Goal: Check status: Check status

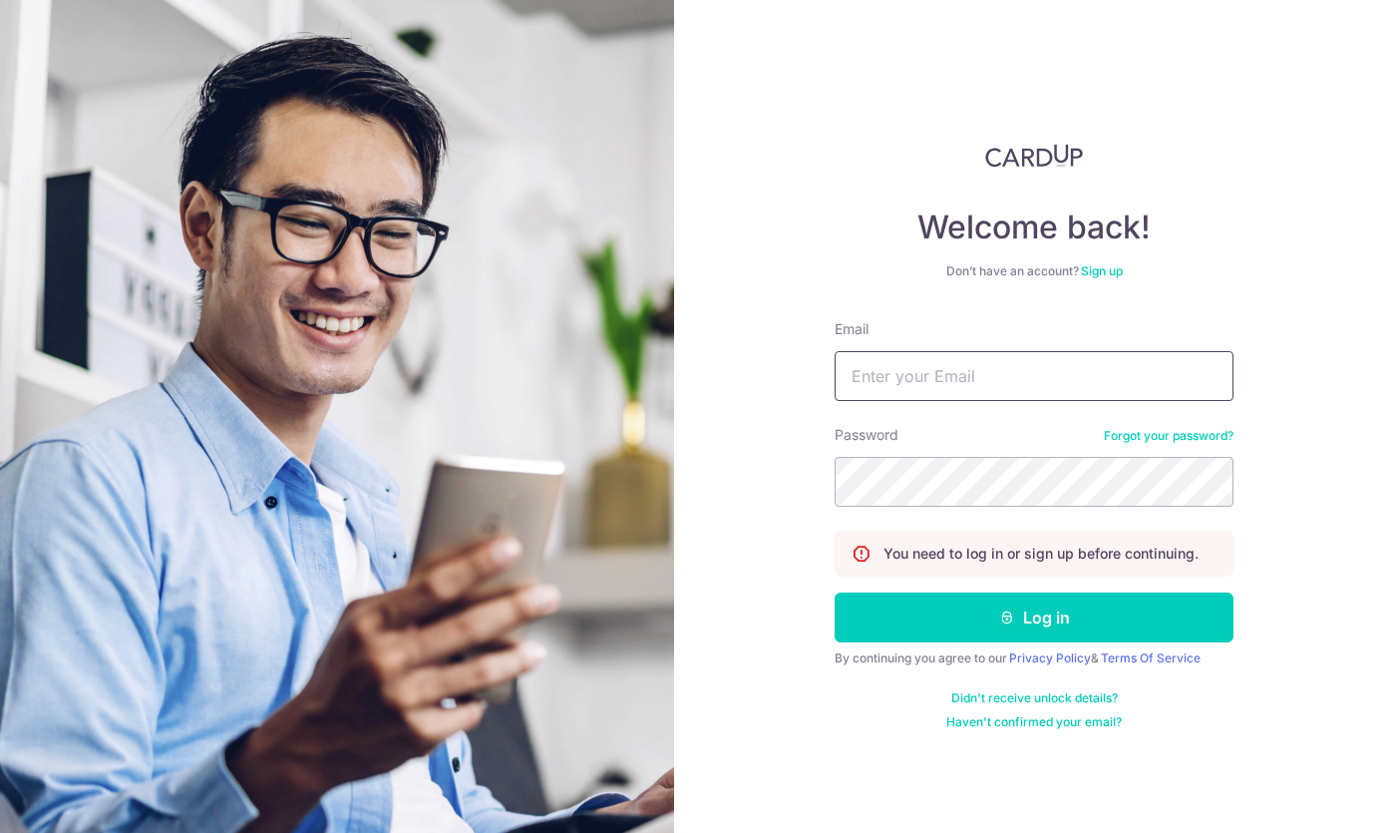
click at [847, 352] on input "Email" at bounding box center [1034, 376] width 399 height 50
type input "[EMAIL_ADDRESS][DOMAIN_NAME]"
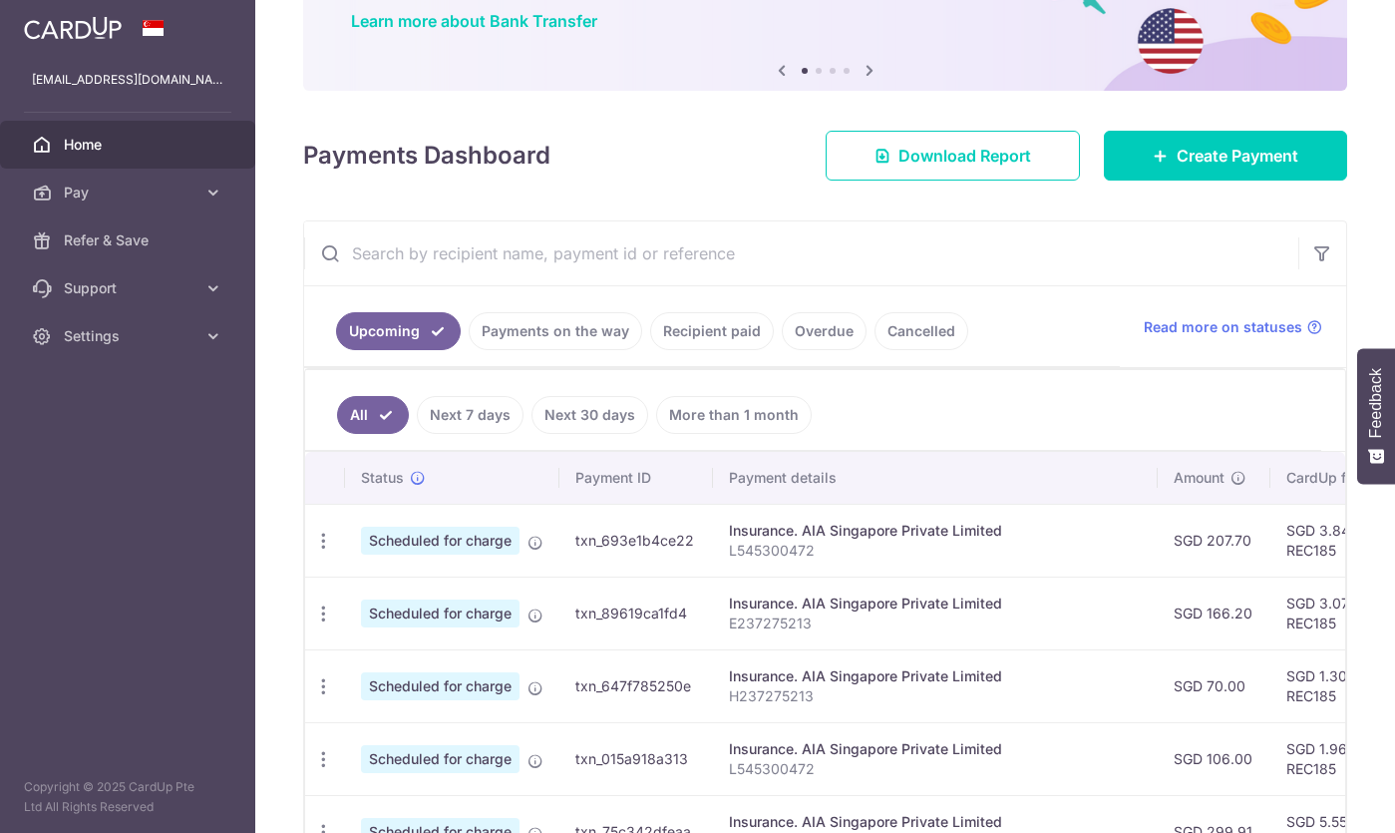
scroll to position [359, 0]
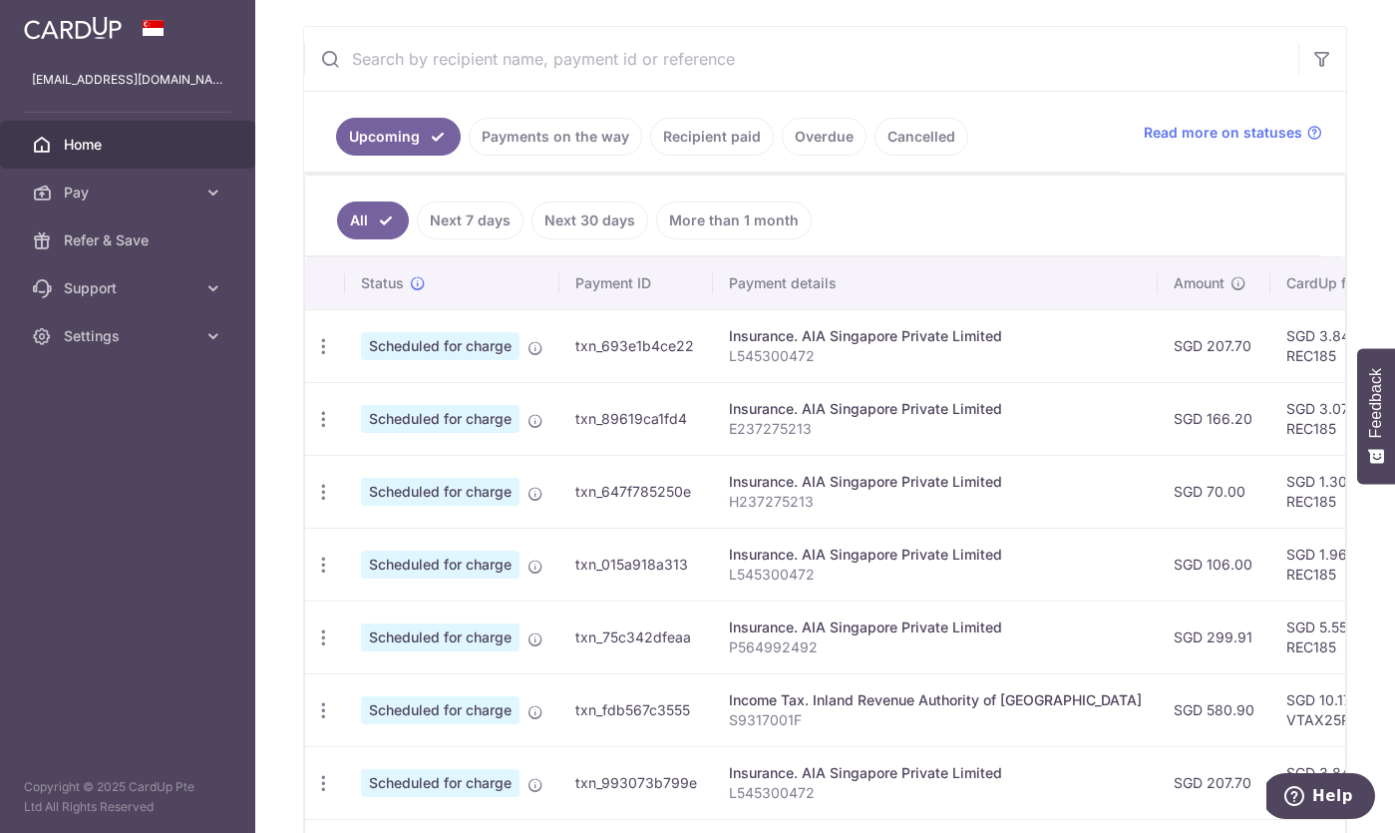
click at [586, 129] on link "Payments on the way" at bounding box center [556, 137] width 174 height 38
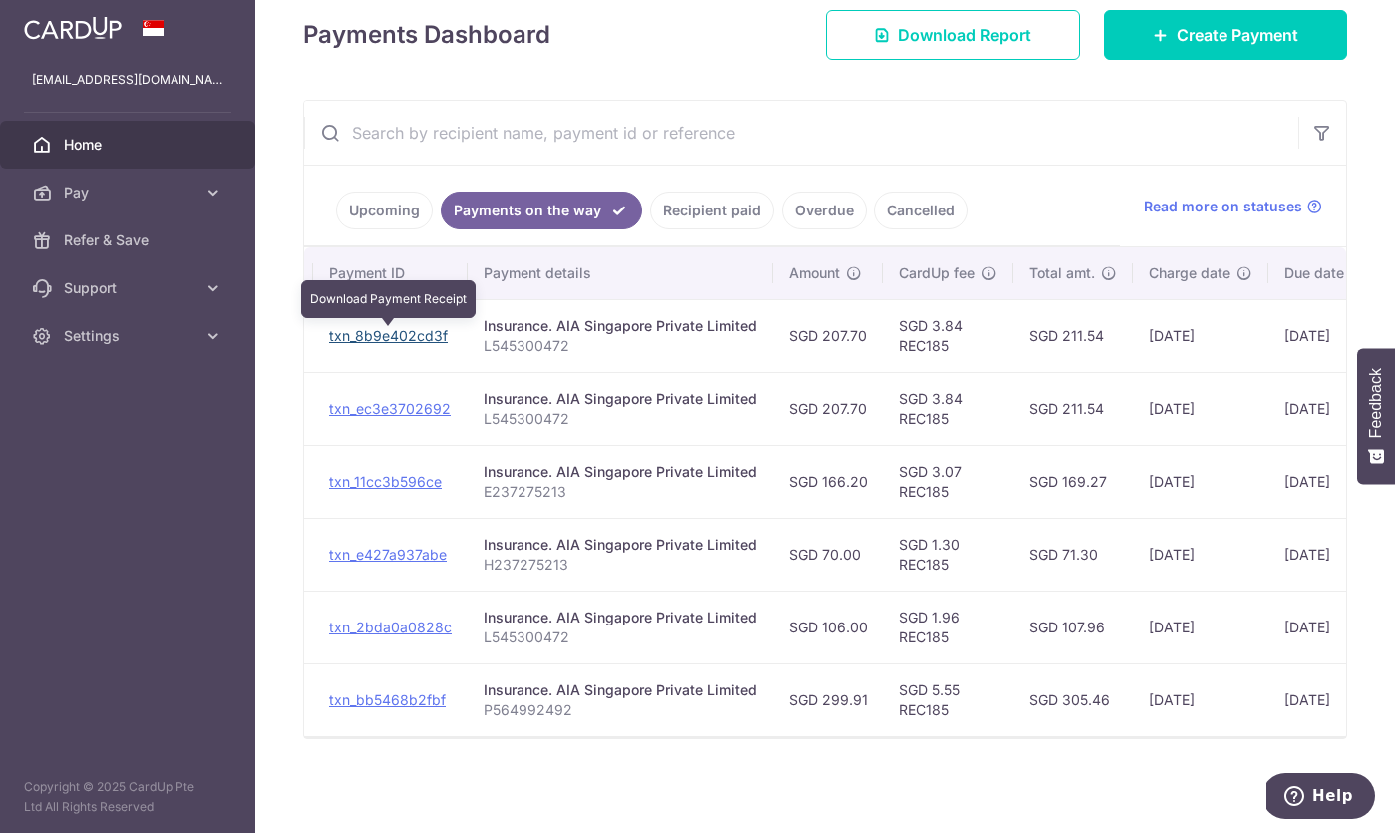
scroll to position [0, 198]
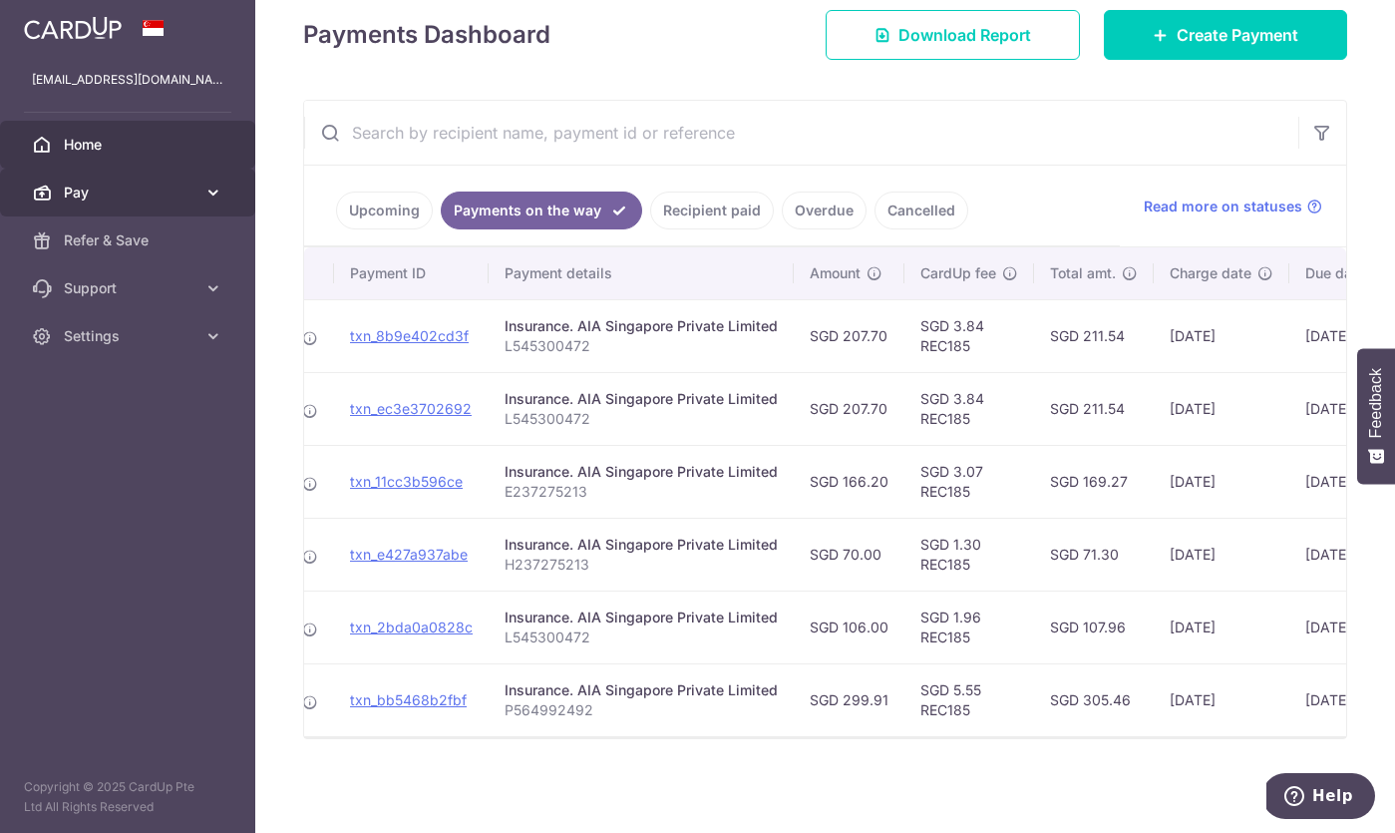
click at [142, 185] on span "Pay" at bounding box center [130, 193] width 132 height 20
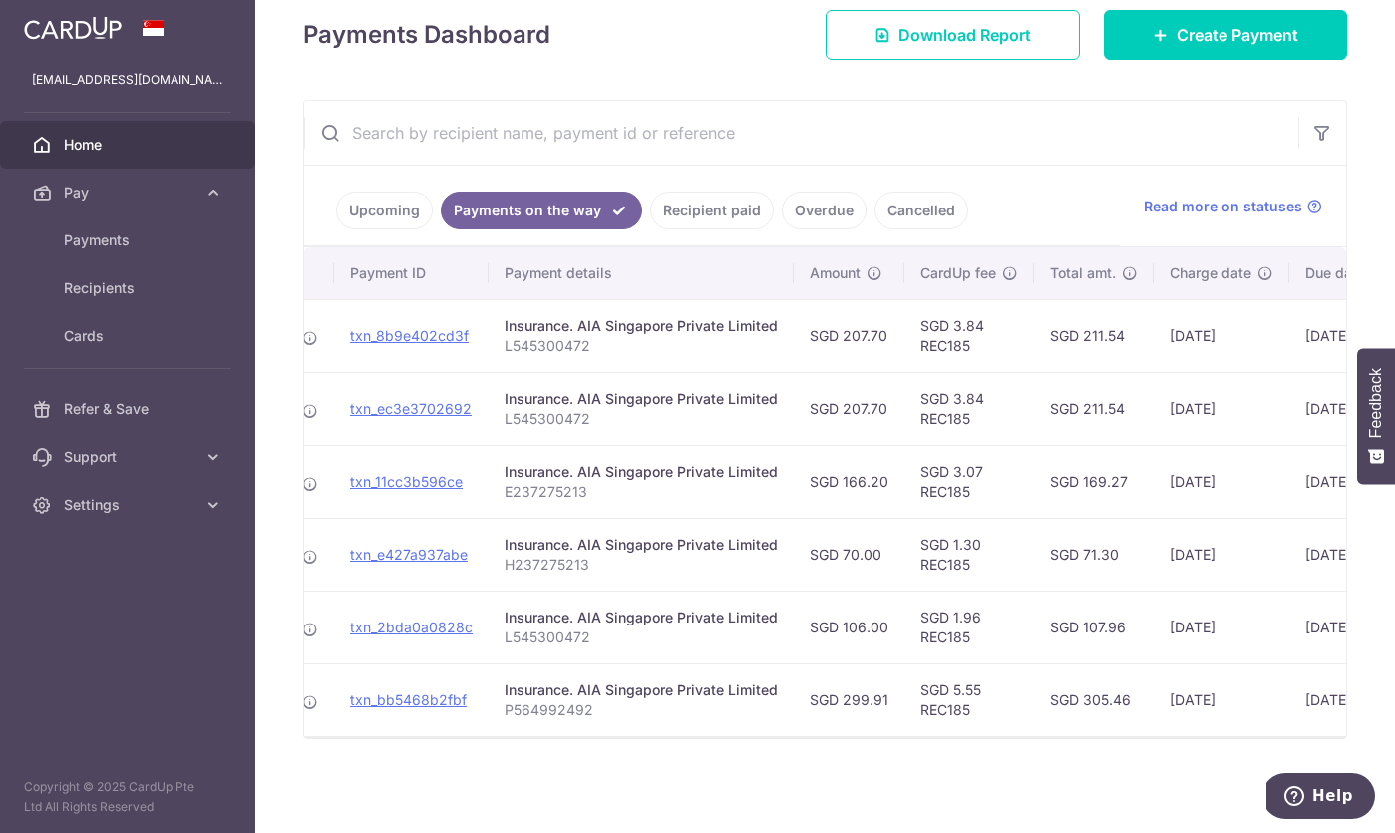
click at [395, 208] on link "Upcoming" at bounding box center [384, 210] width 97 height 38
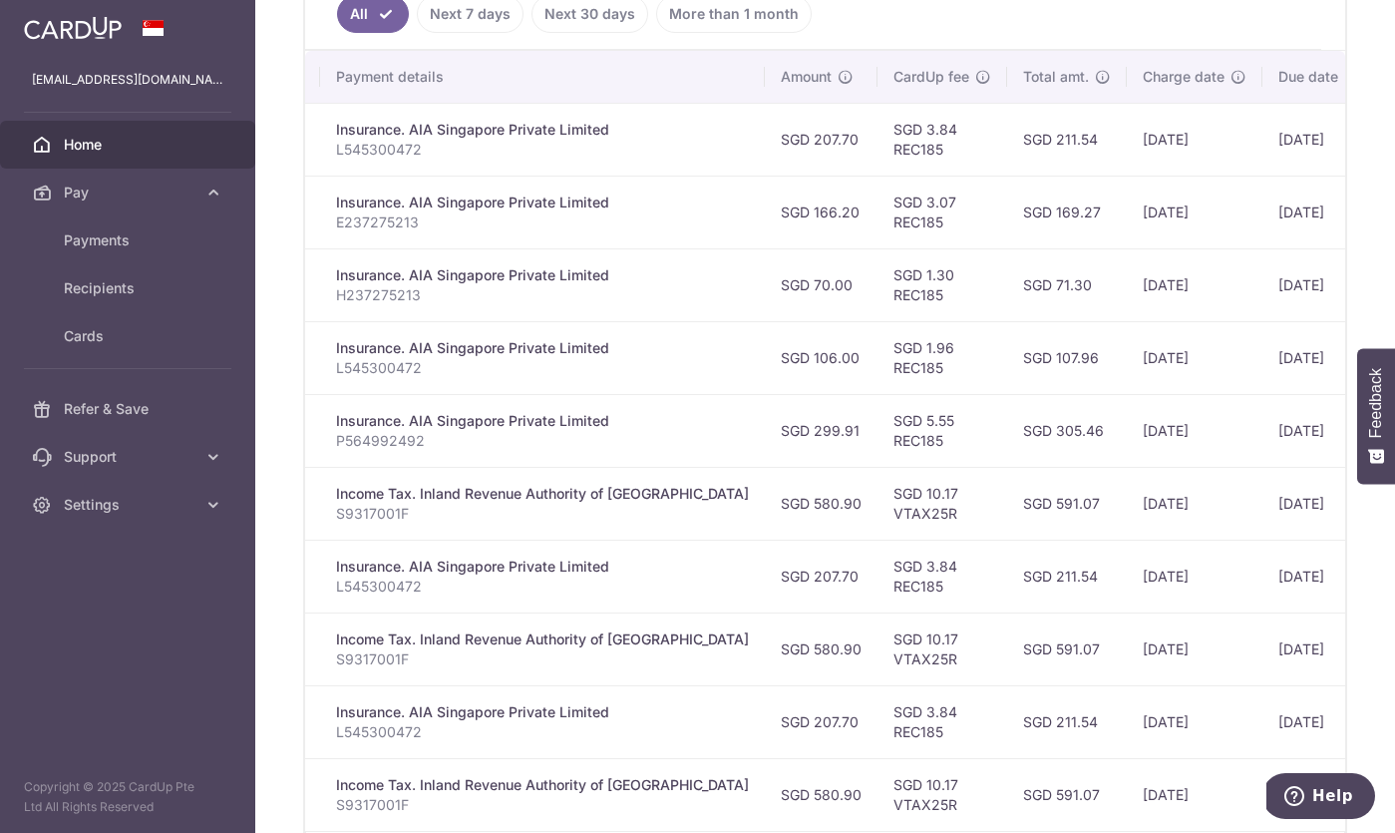
scroll to position [514, 0]
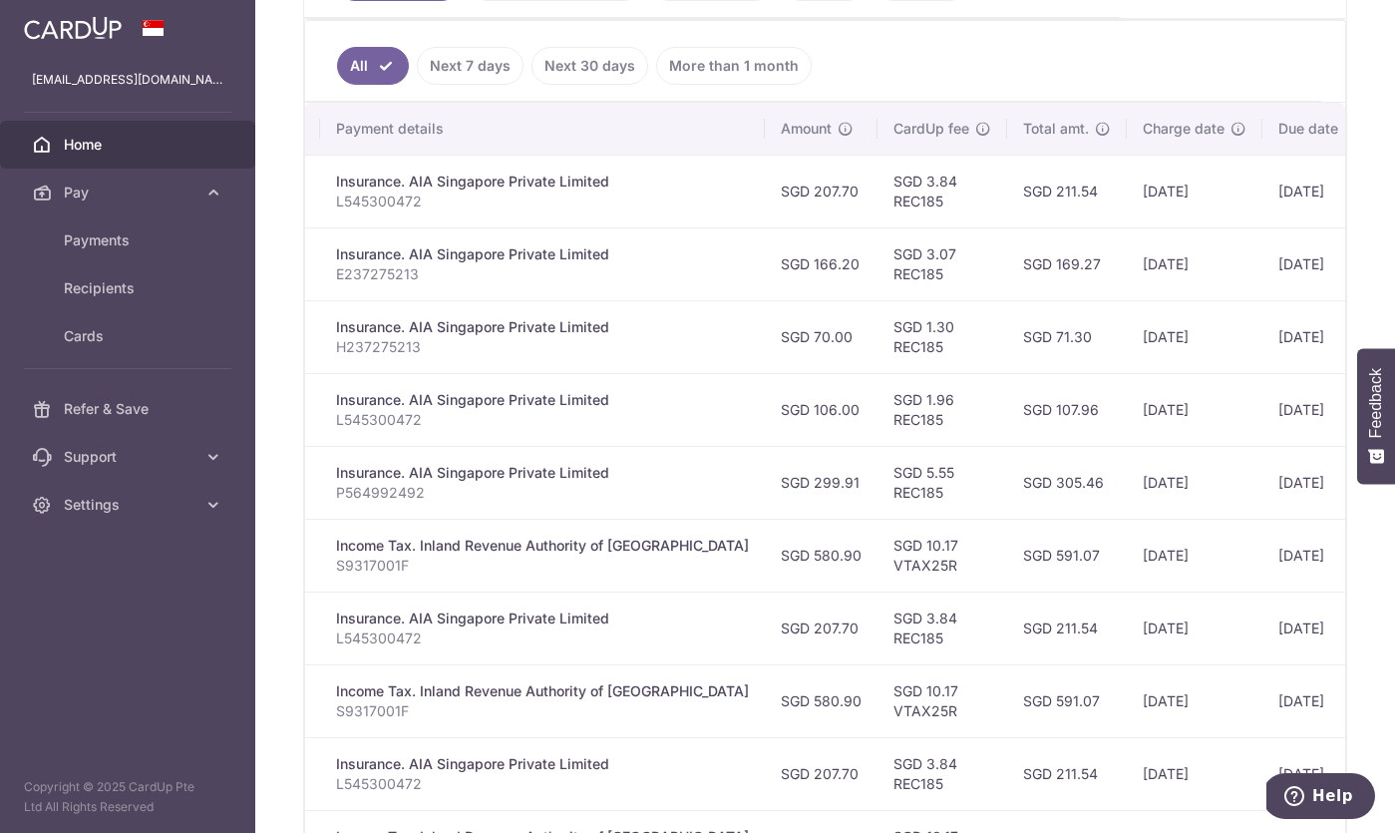
click at [470, 80] on link "Next 7 days" at bounding box center [470, 66] width 107 height 38
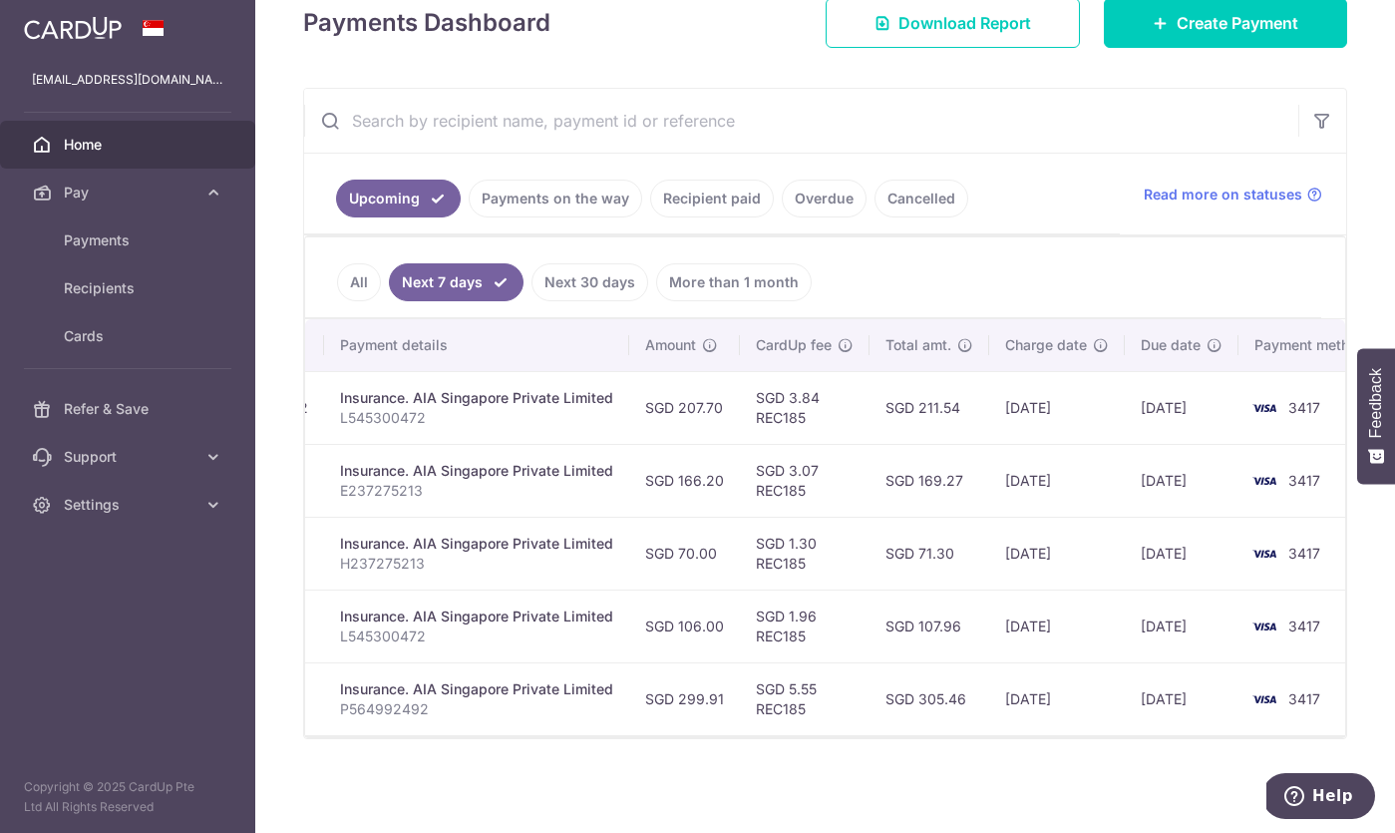
scroll to position [254, 0]
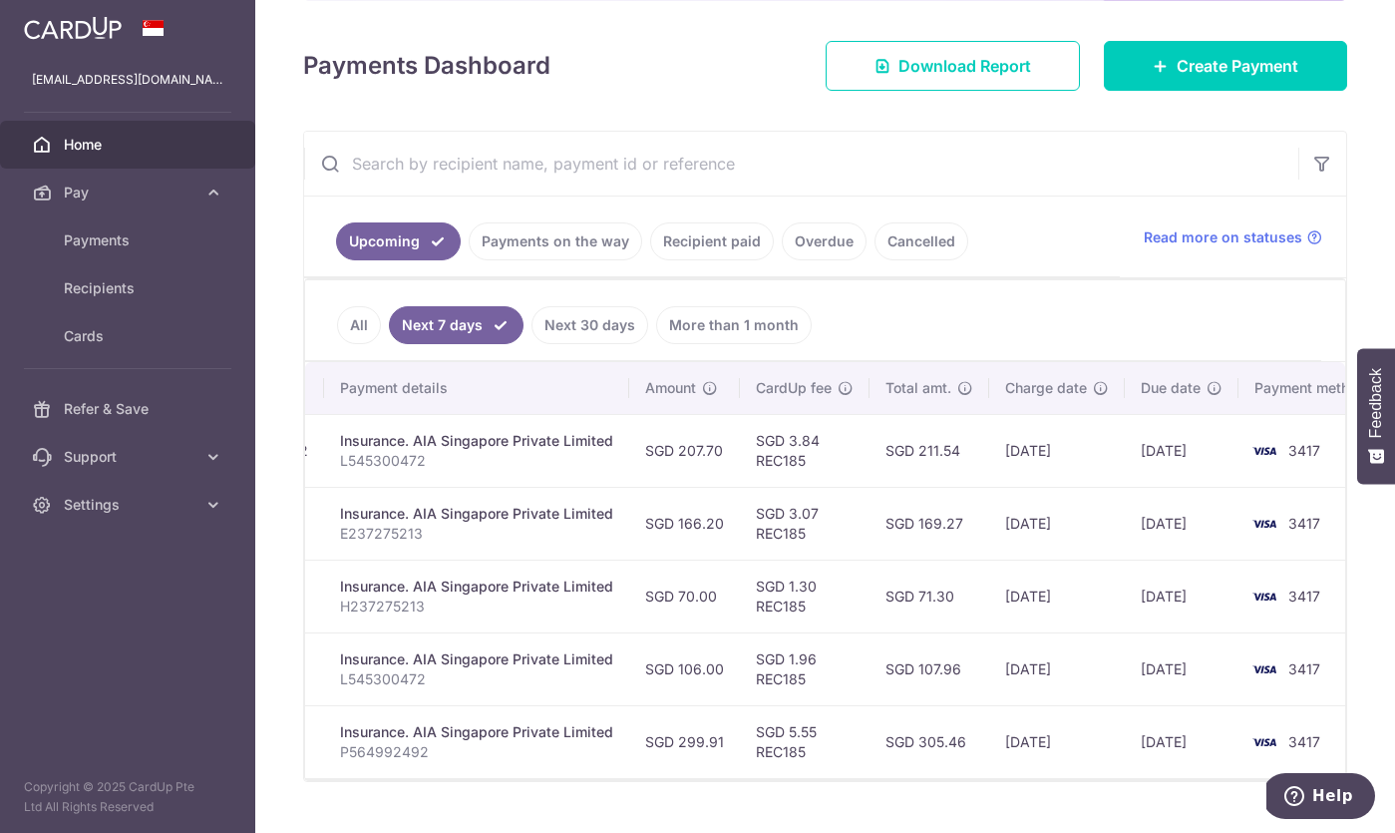
click at [369, 310] on link "All" at bounding box center [359, 325] width 44 height 38
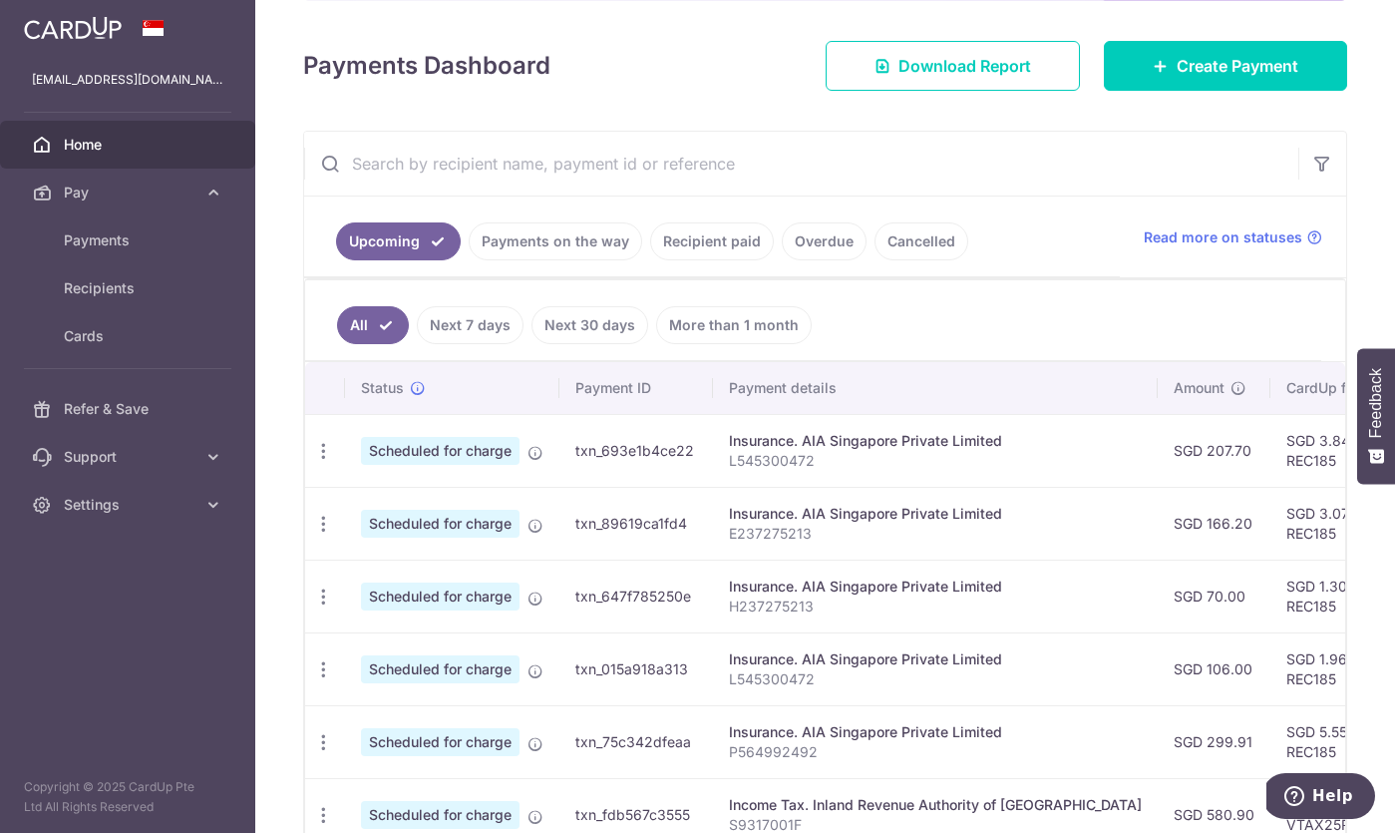
click at [562, 234] on link "Payments on the way" at bounding box center [556, 241] width 174 height 38
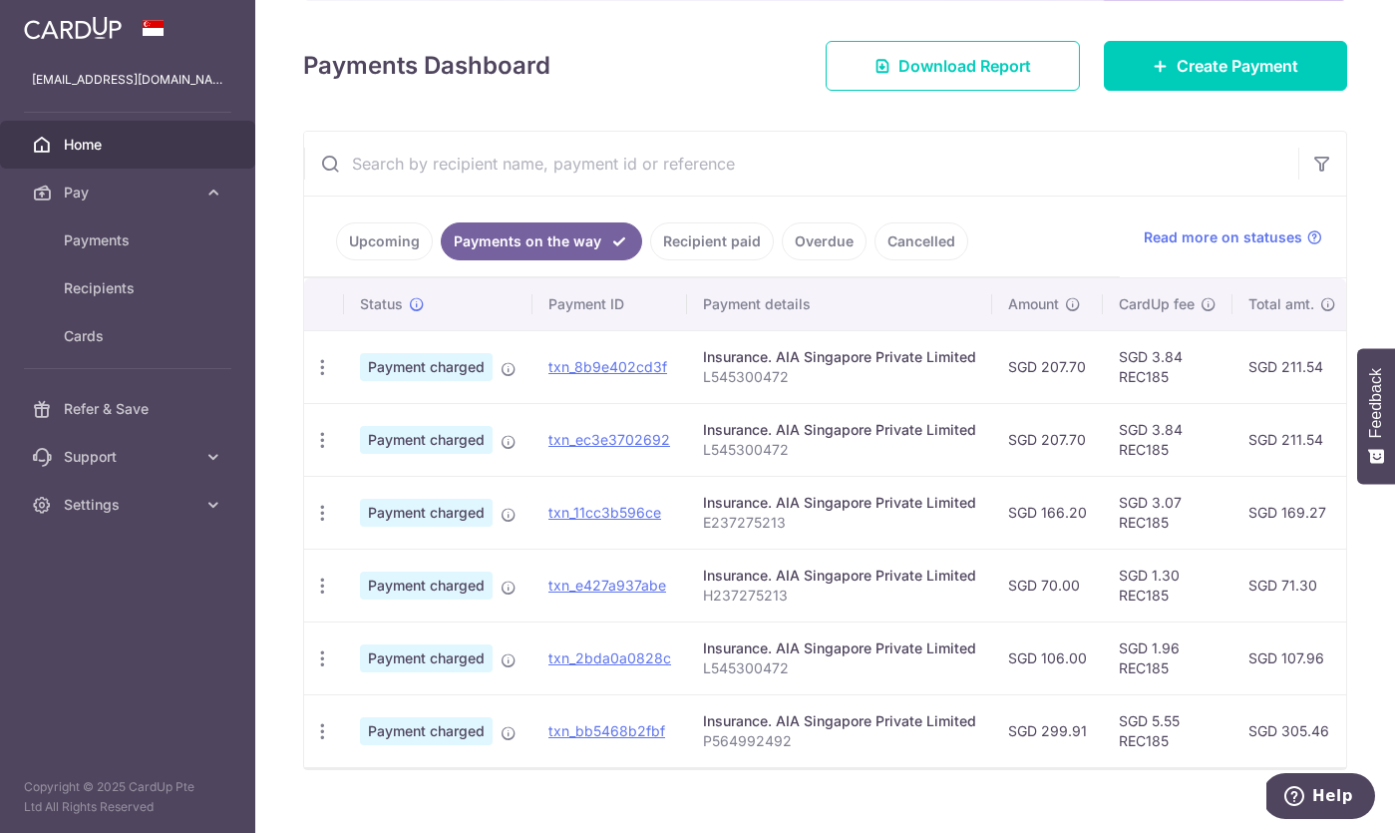
click at [377, 244] on link "Upcoming" at bounding box center [384, 241] width 97 height 38
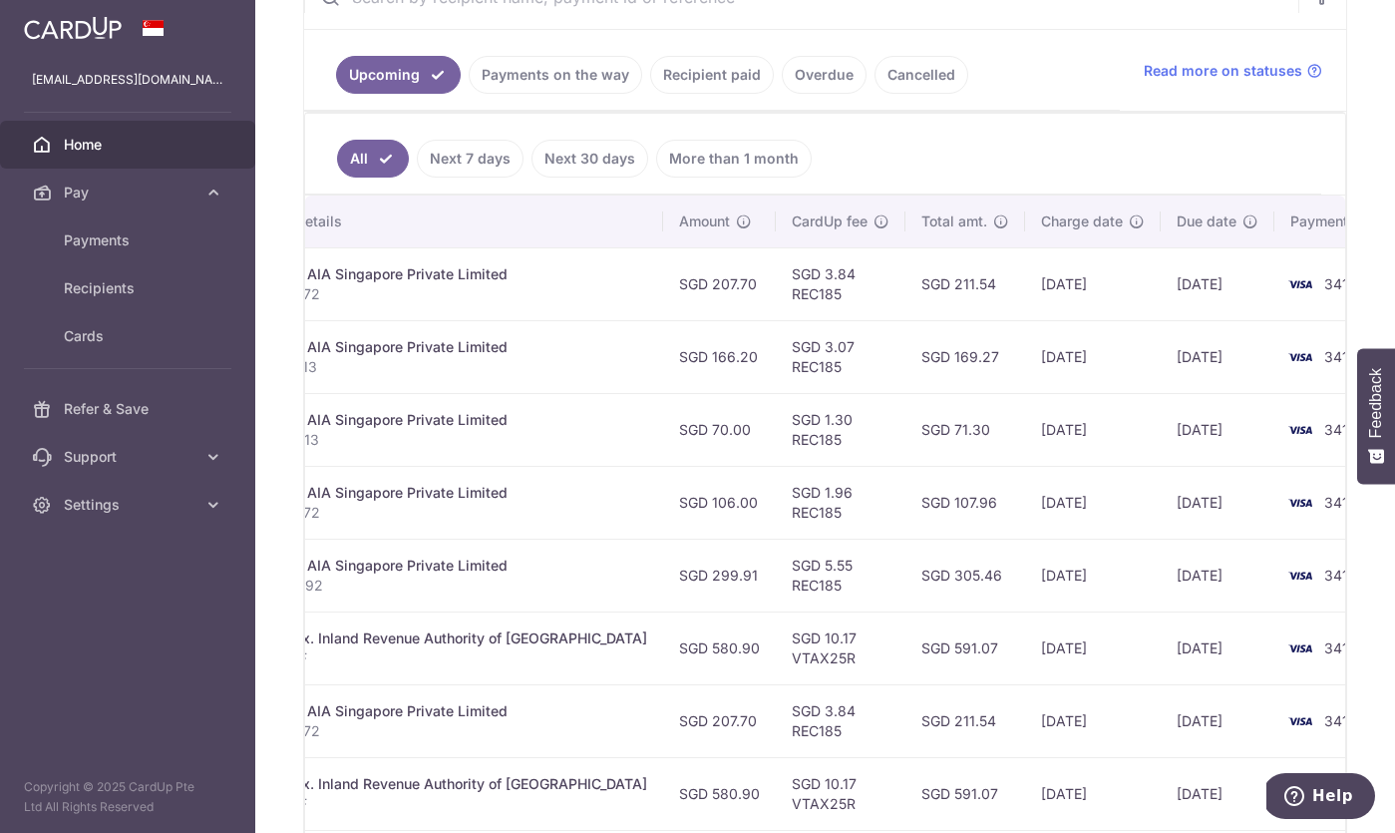
scroll to position [229, 0]
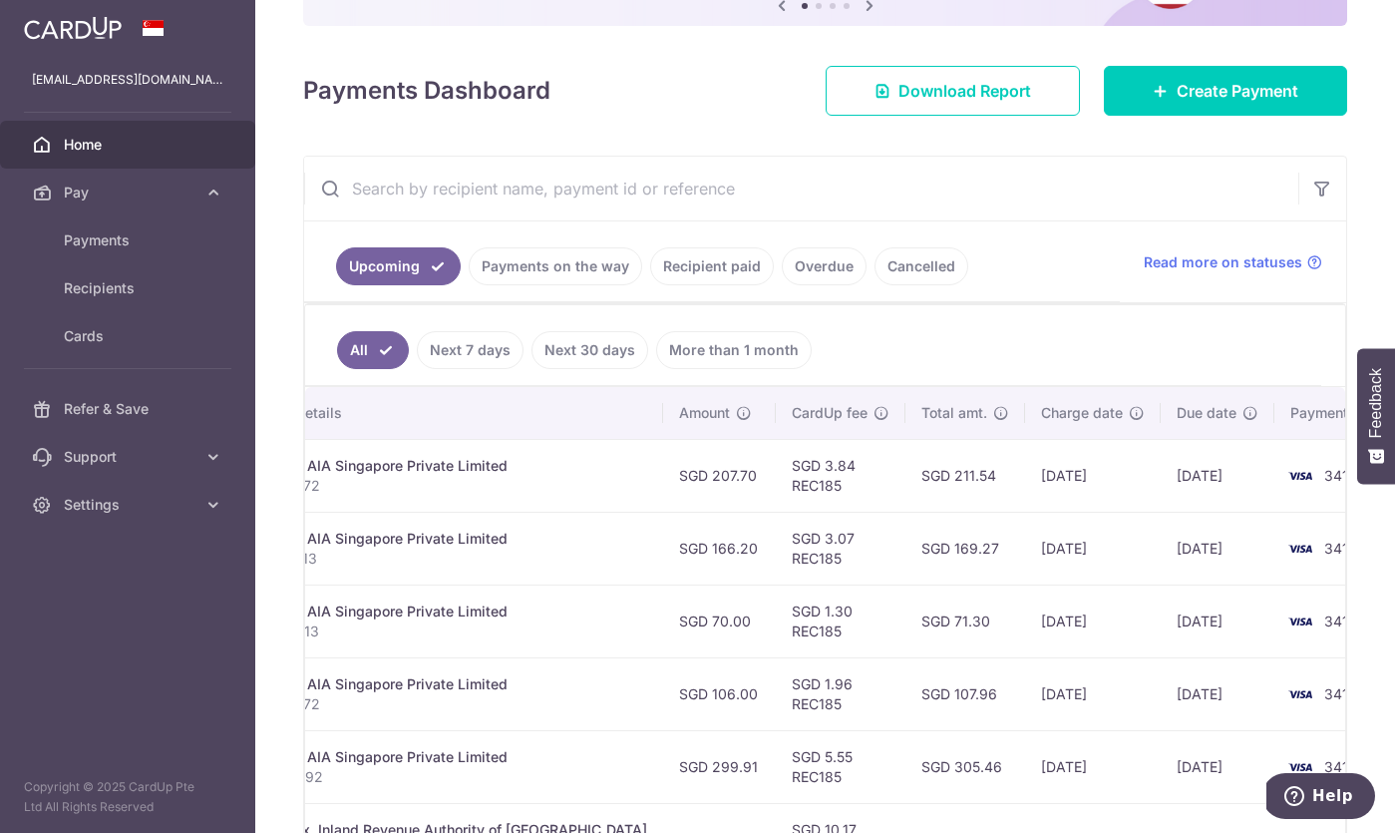
click at [787, 183] on input "text" at bounding box center [801, 189] width 994 height 64
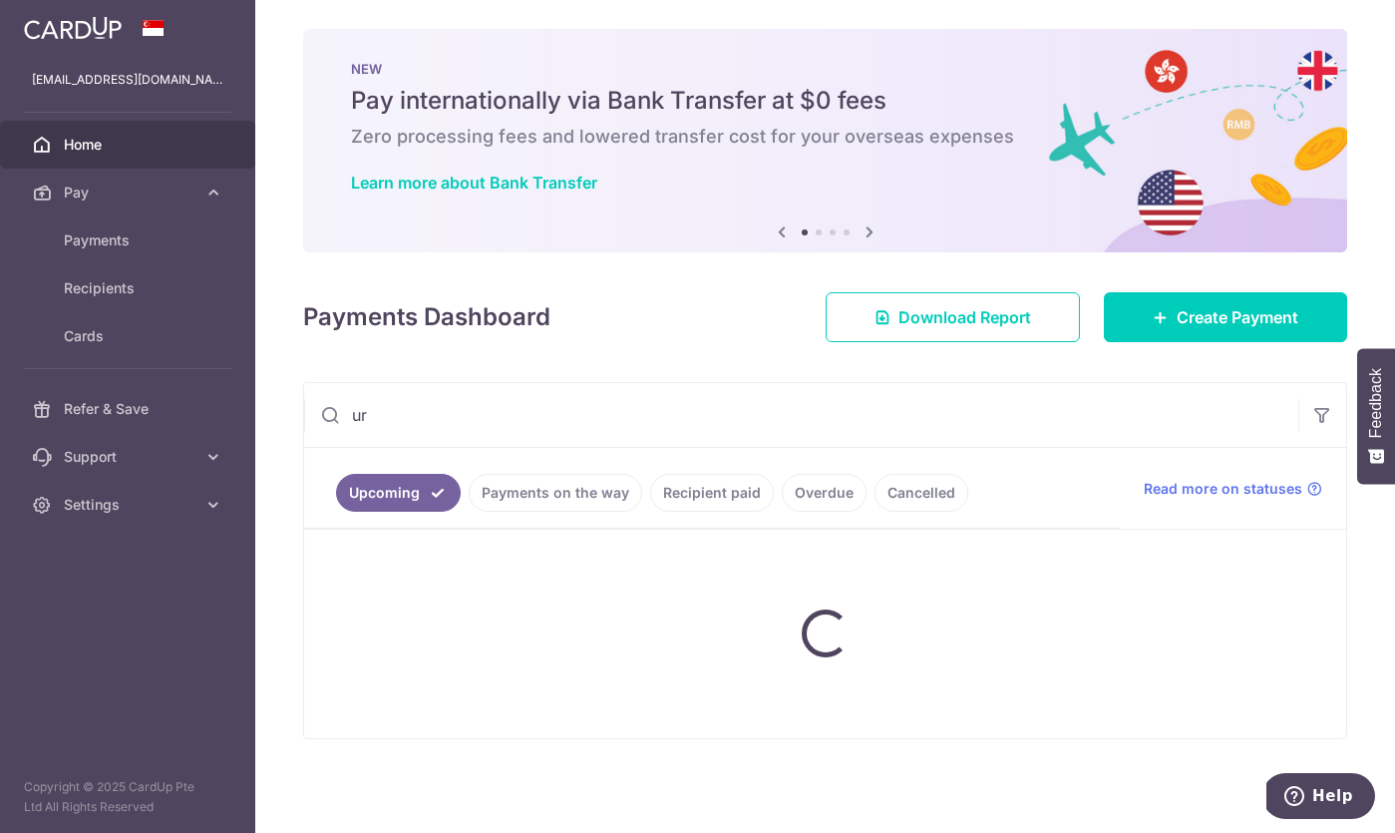
type input "u"
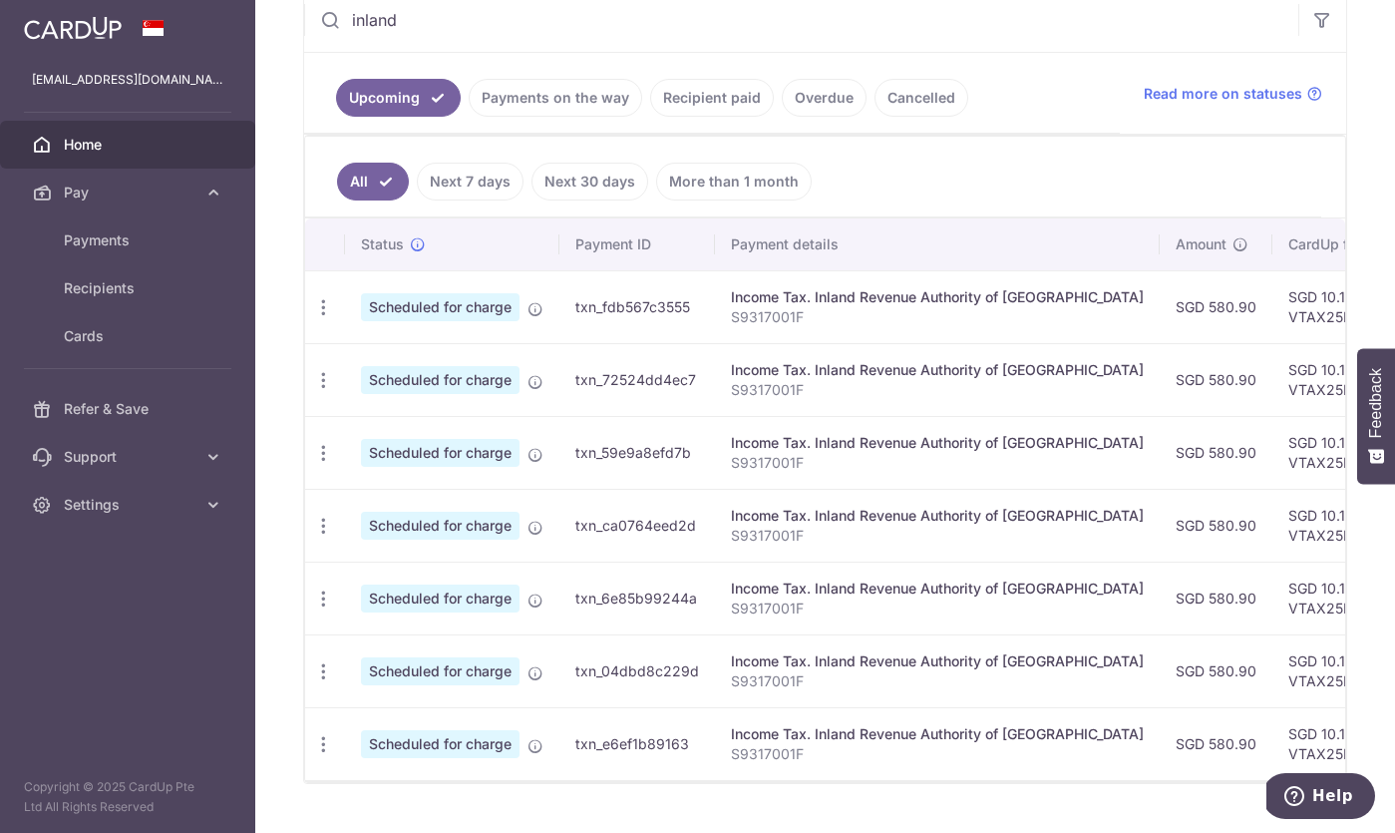
scroll to position [443, 0]
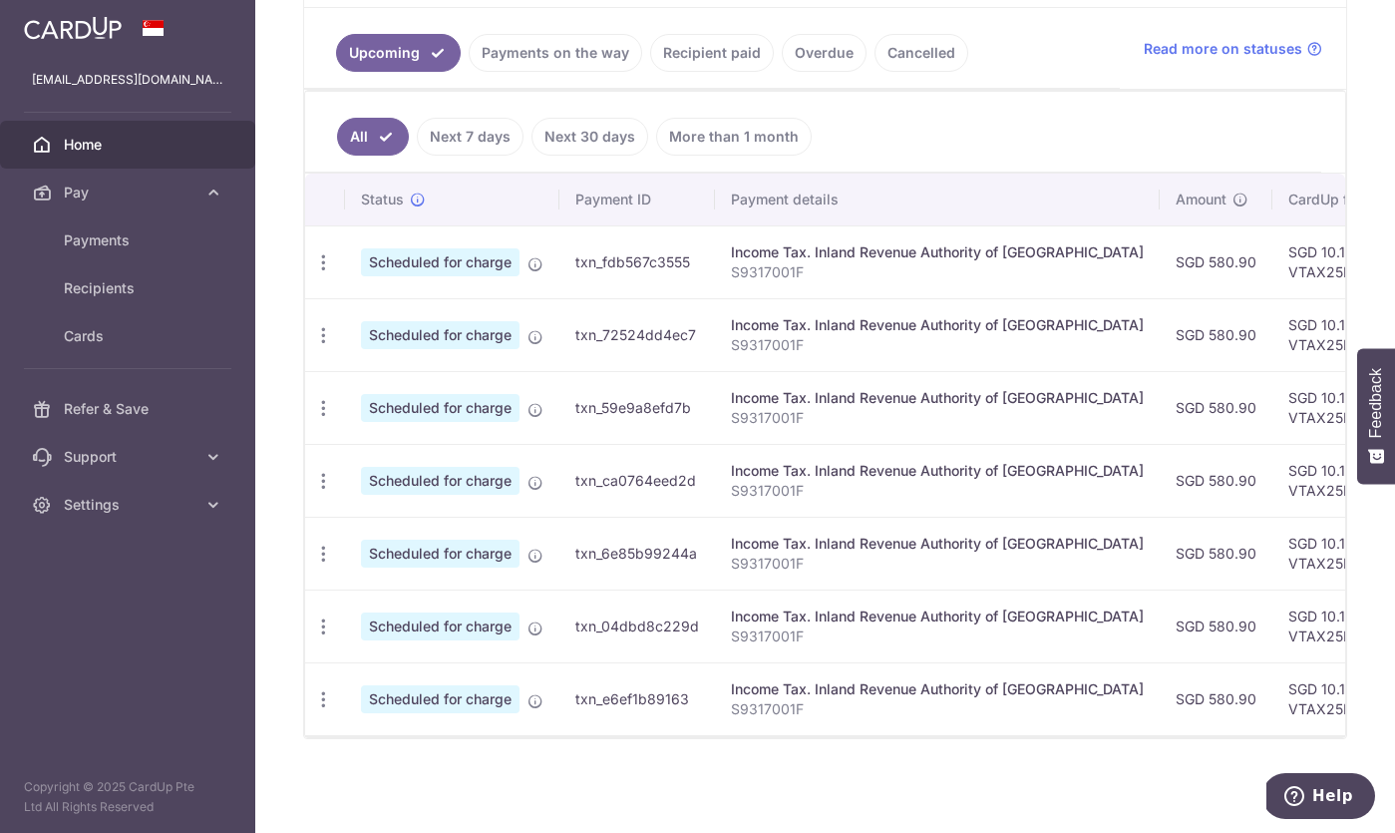
type input "inland"
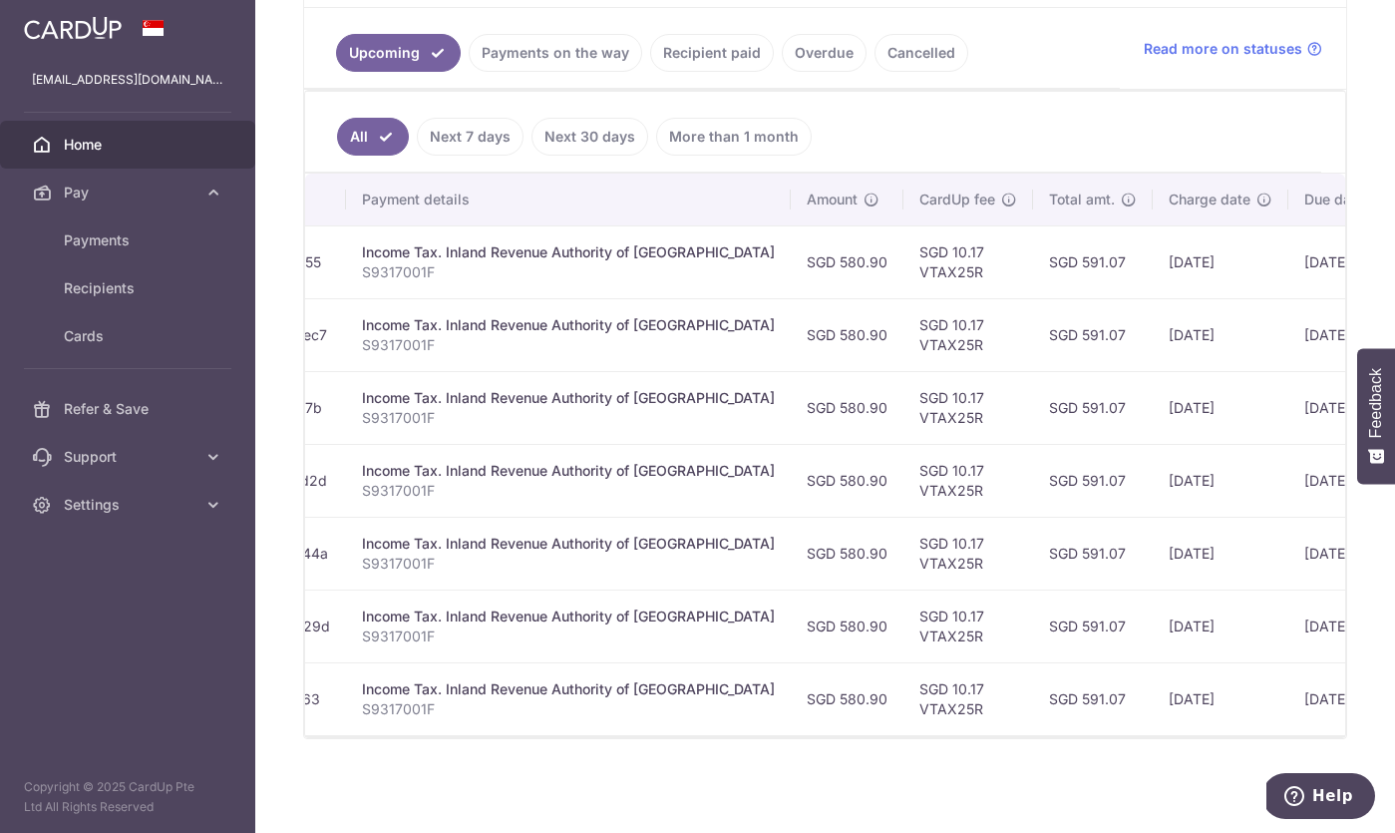
scroll to position [0, 471]
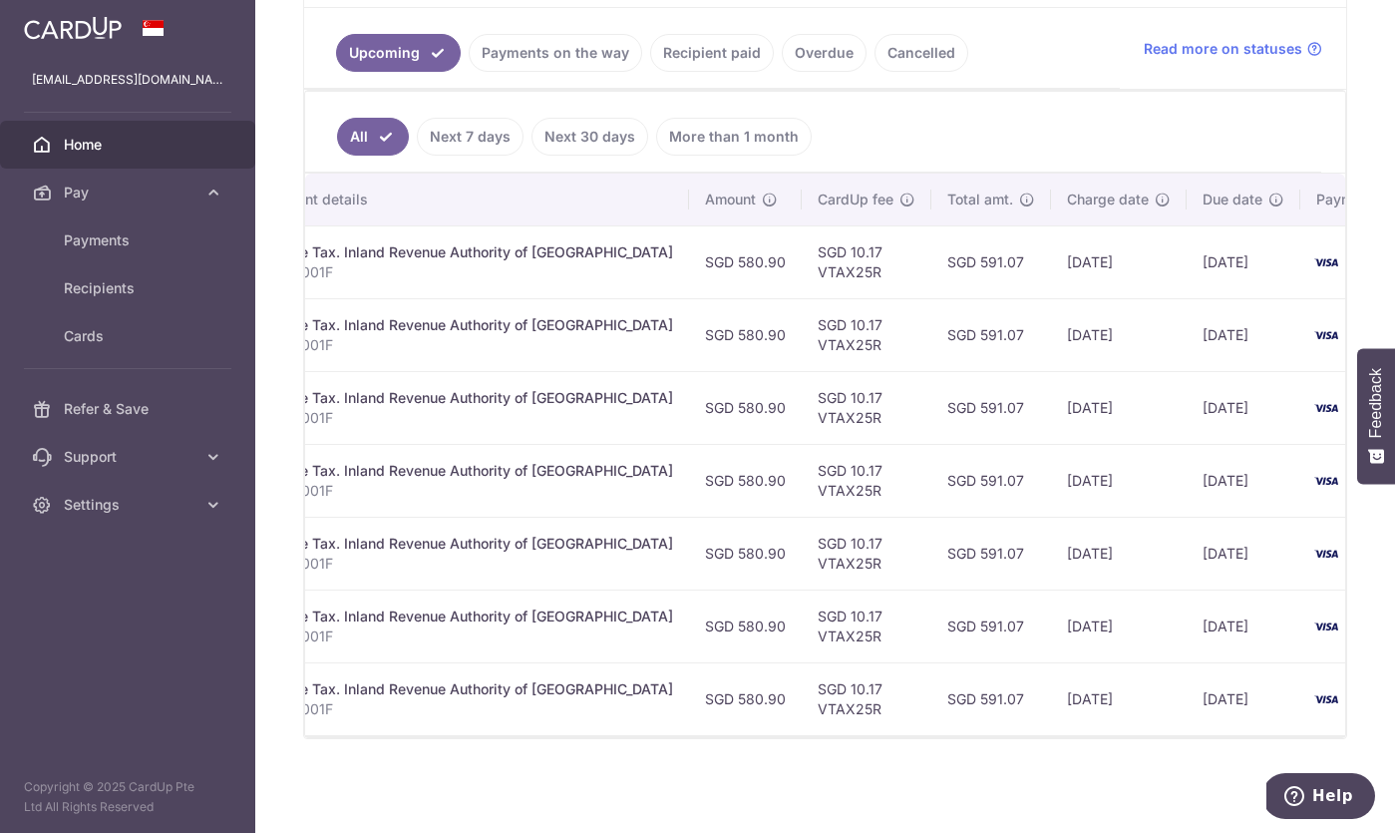
click at [123, 148] on span "Home" at bounding box center [130, 145] width 132 height 20
